Goal: Information Seeking & Learning: Learn about a topic

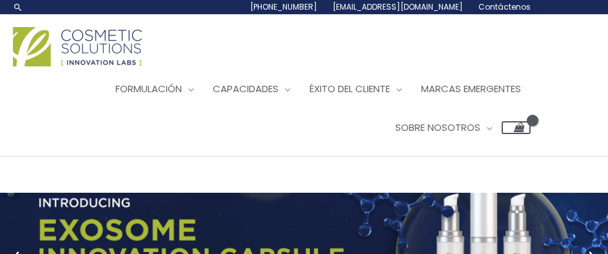
click at [234, 143] on ul "Formulación Alternar menú Investigación e Innovación Fórmulas listas para el me…" at bounding box center [277, 108] width 508 height 77
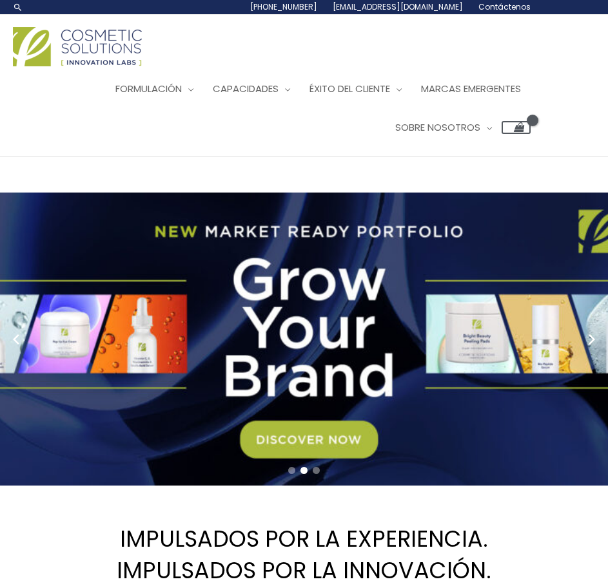
click at [195, 137] on ul "Formulación Alternar menú Investigación e Innovación Fórmulas listas para el me…" at bounding box center [277, 108] width 508 height 77
